Goal: Contribute content

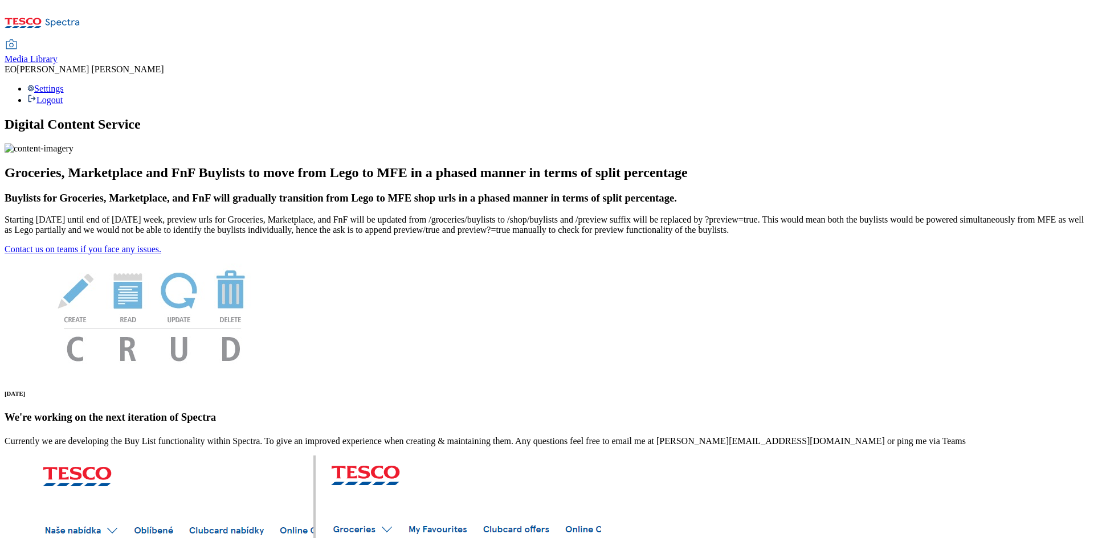
click at [58, 54] on span "Media Library" at bounding box center [31, 59] width 53 height 10
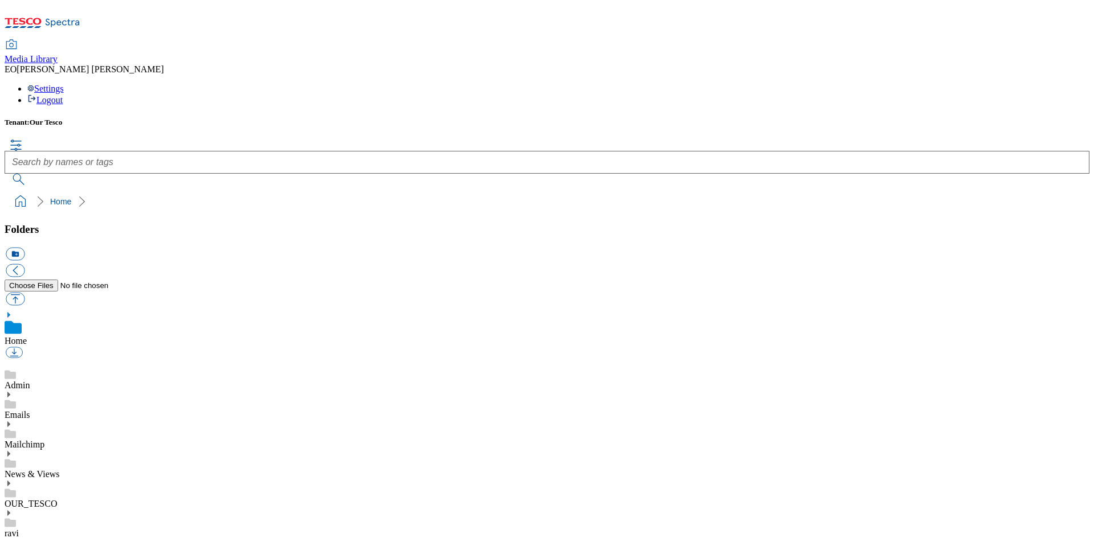
click at [13, 480] on icon at bounding box center [9, 484] width 8 height 8
click at [13, 509] on icon at bounding box center [9, 513] width 8 height 8
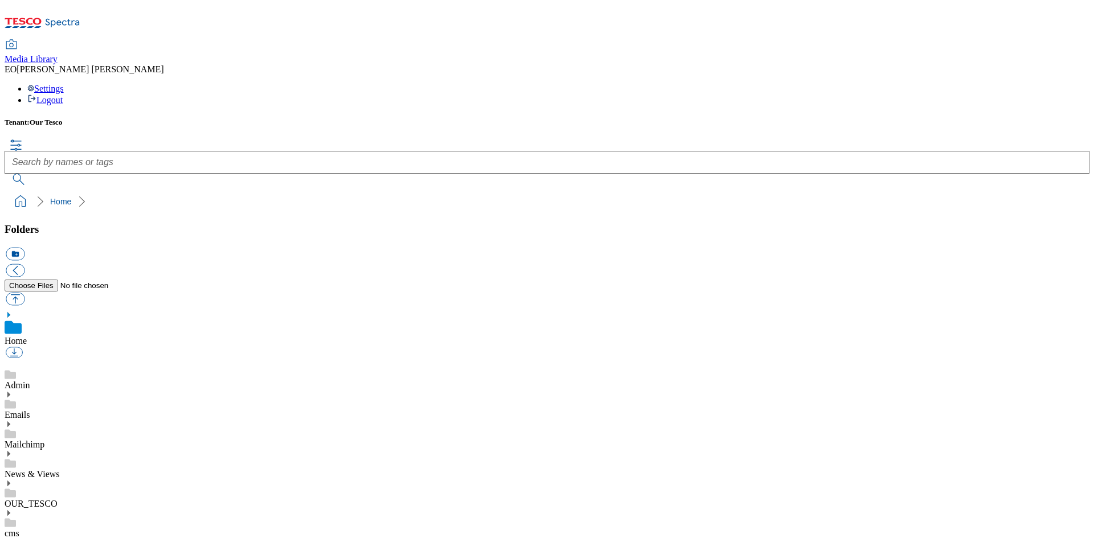
scroll to position [114, 0]
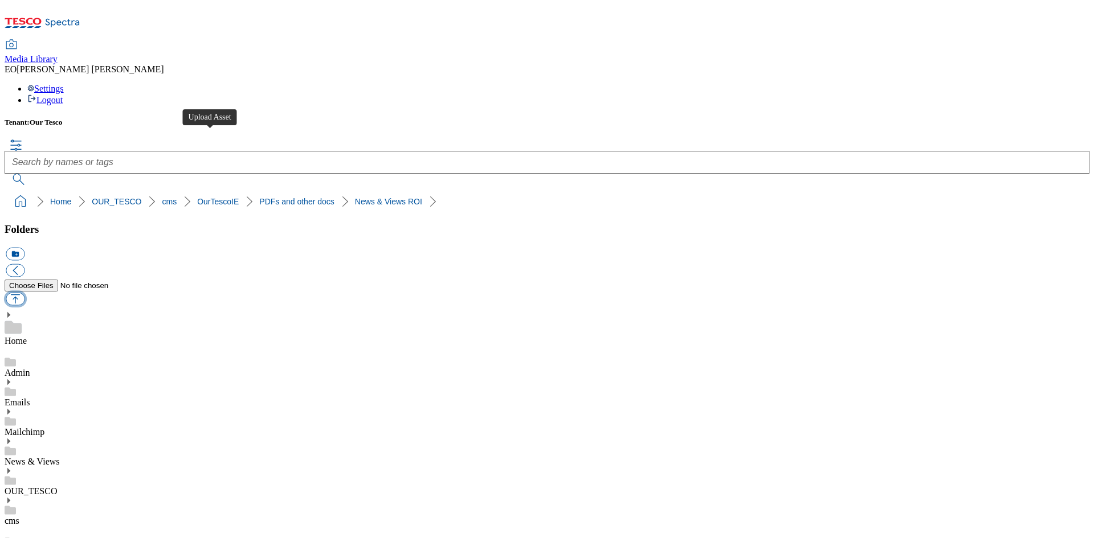
click at [24, 292] on button "button" at bounding box center [15, 298] width 19 height 13
type input "C:\fakepath\Culture Day quiz - terms and conditions.pdf"
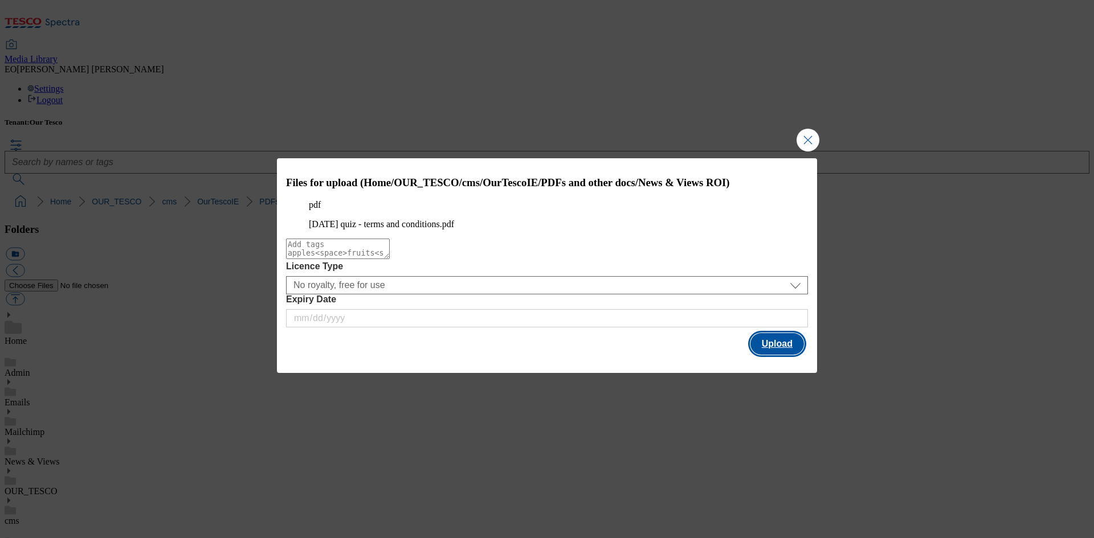
click at [778, 355] on button "Upload" at bounding box center [777, 344] width 54 height 22
